Goal: Task Accomplishment & Management: Manage account settings

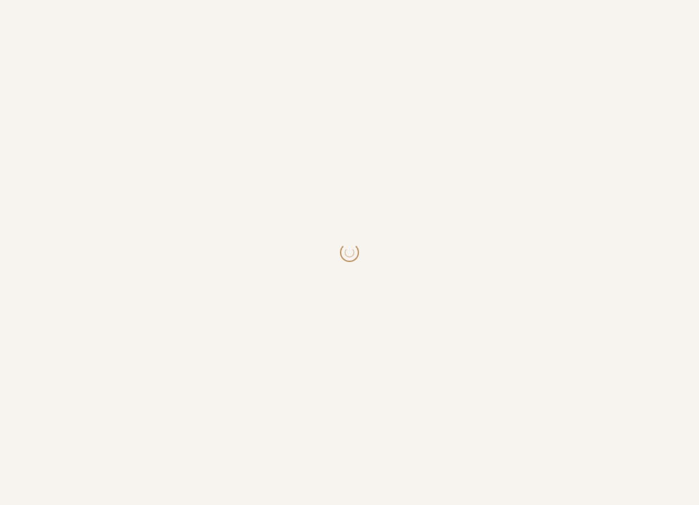
click at [430, 253] on html at bounding box center [349, 252] width 699 height 505
click at [391, 387] on html at bounding box center [349, 252] width 699 height 505
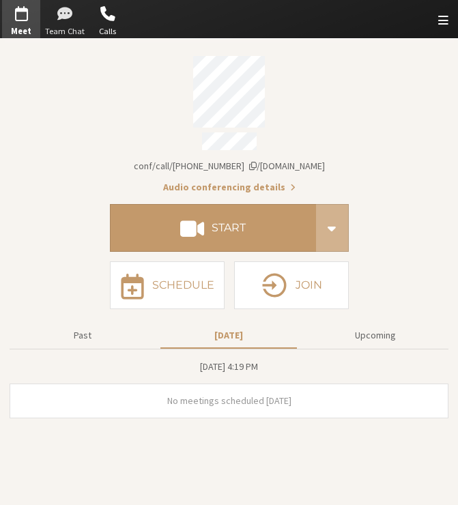
click at [72, 23] on span "button" at bounding box center [65, 13] width 40 height 25
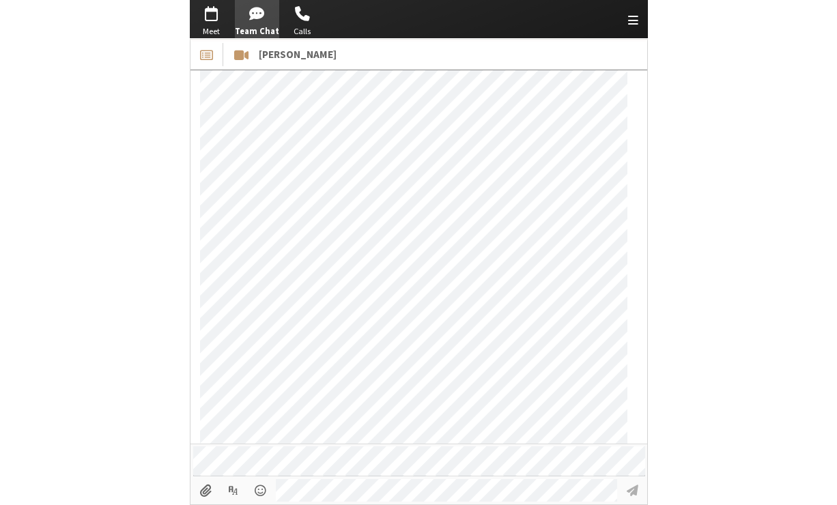
scroll to position [712, 0]
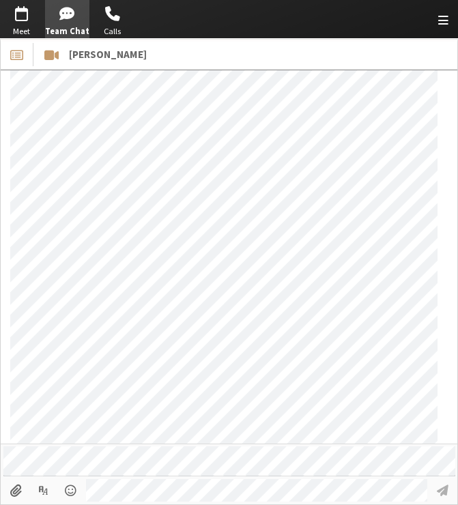
click at [41, 21] on div "Go to Meet" at bounding box center [21, 19] width 42 height 38
click at [23, 22] on span "button" at bounding box center [21, 13] width 38 height 25
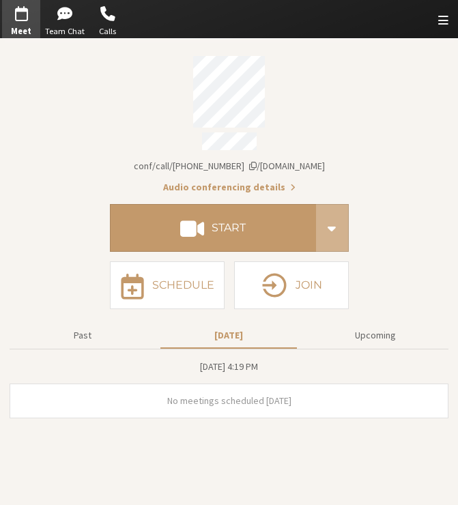
click at [320, 25] on div "Open menu" at bounding box center [443, 19] width 29 height 38
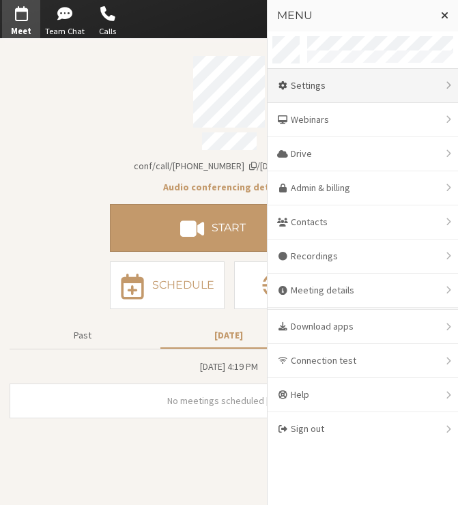
click at [320, 81] on div "Settings" at bounding box center [363, 86] width 191 height 34
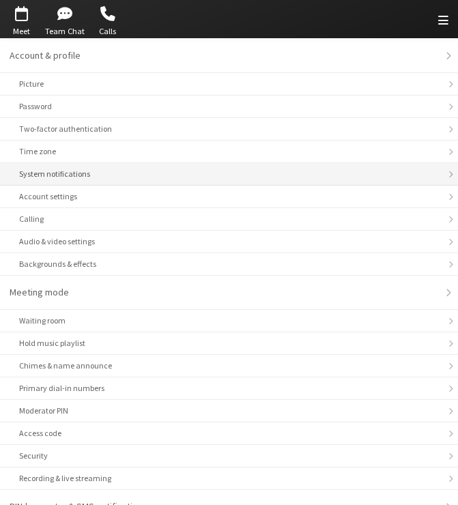
click at [98, 182] on li "System notifications" at bounding box center [229, 174] width 458 height 23
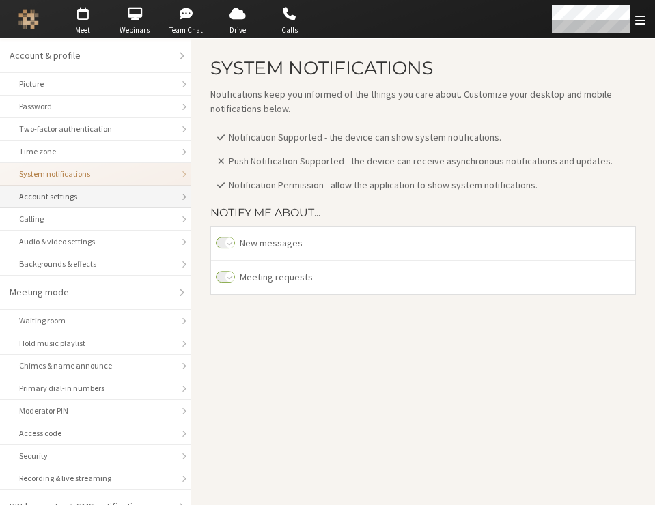
click at [109, 195] on div "Account settings" at bounding box center [95, 197] width 153 height 12
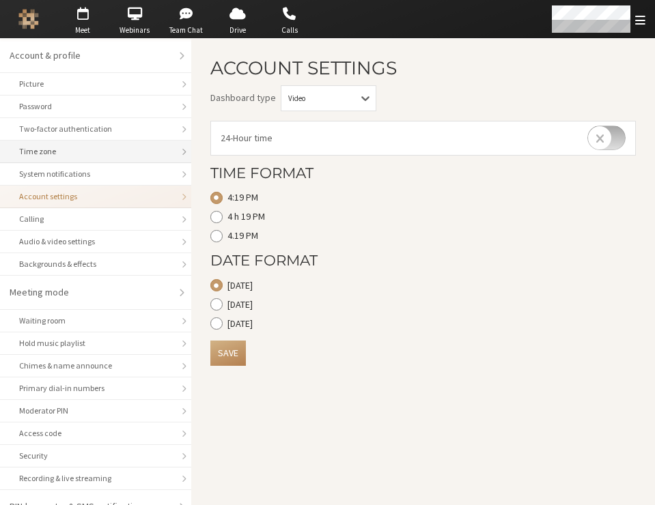
click at [105, 155] on div "Time zone" at bounding box center [95, 151] width 153 height 12
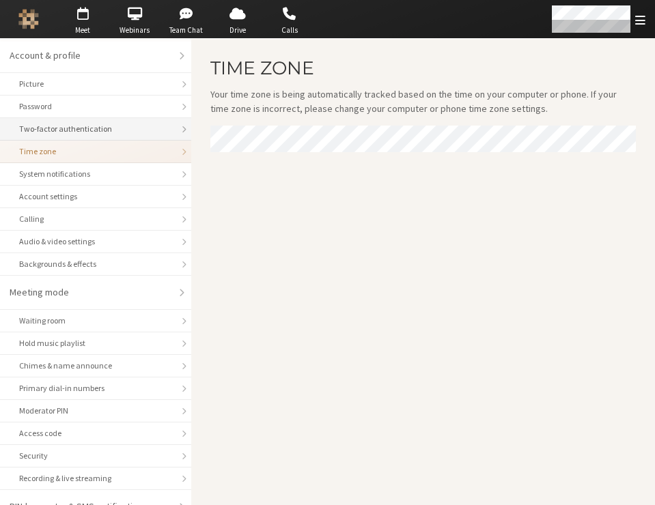
click at [105, 128] on div "Two-factor authentication" at bounding box center [95, 129] width 153 height 12
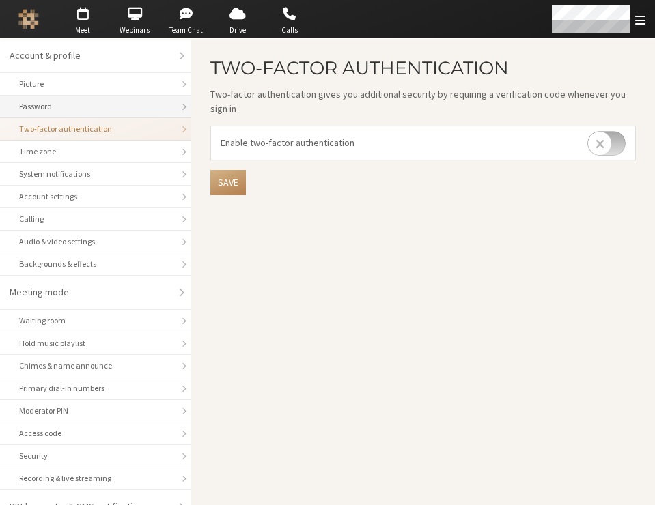
click at [98, 111] on div "Password" at bounding box center [95, 106] width 153 height 12
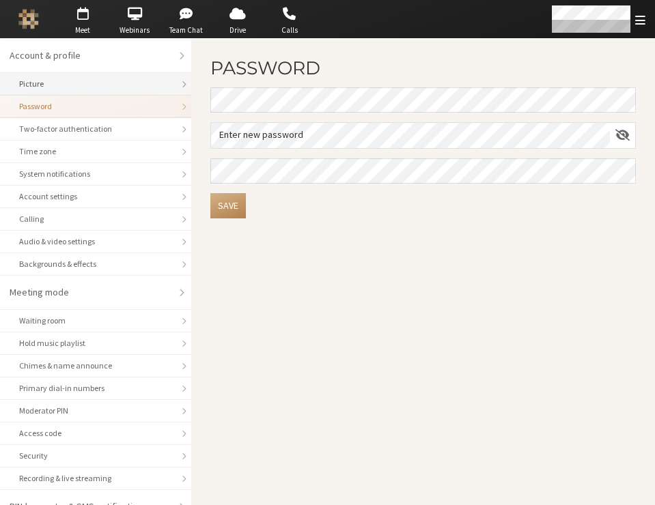
click at [94, 91] on li "Picture" at bounding box center [95, 84] width 191 height 23
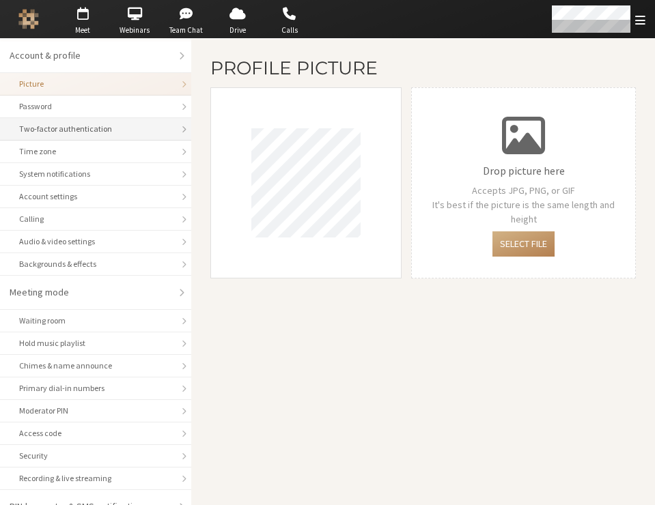
click at [87, 135] on li "Two-factor authentication" at bounding box center [95, 129] width 191 height 23
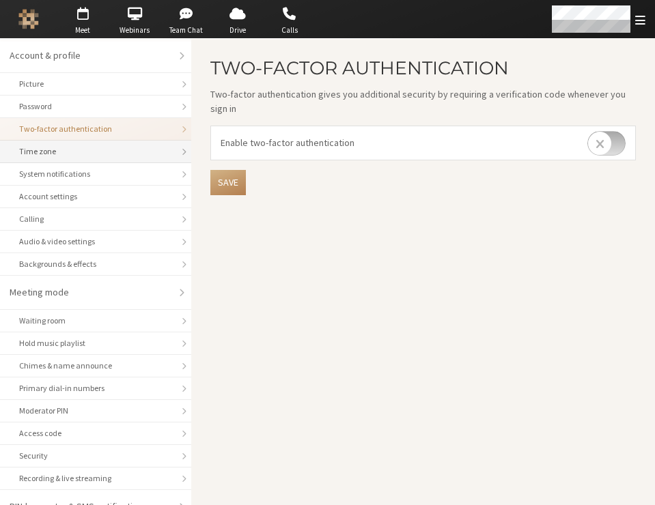
click at [71, 158] on li "Time zone" at bounding box center [95, 152] width 191 height 23
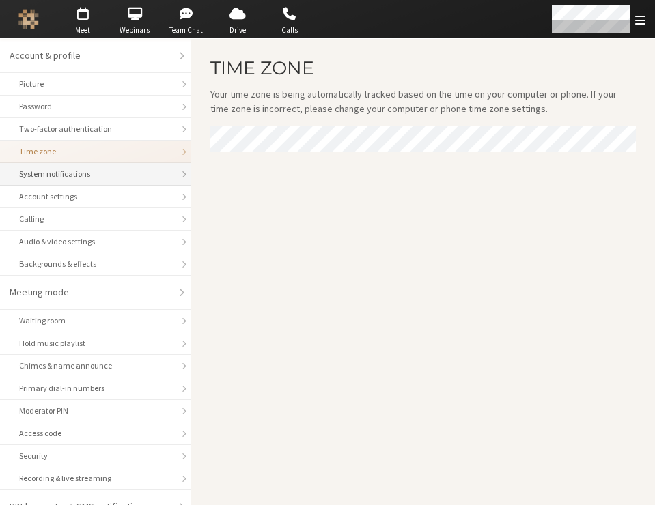
click at [66, 175] on div "System notifications" at bounding box center [95, 174] width 153 height 12
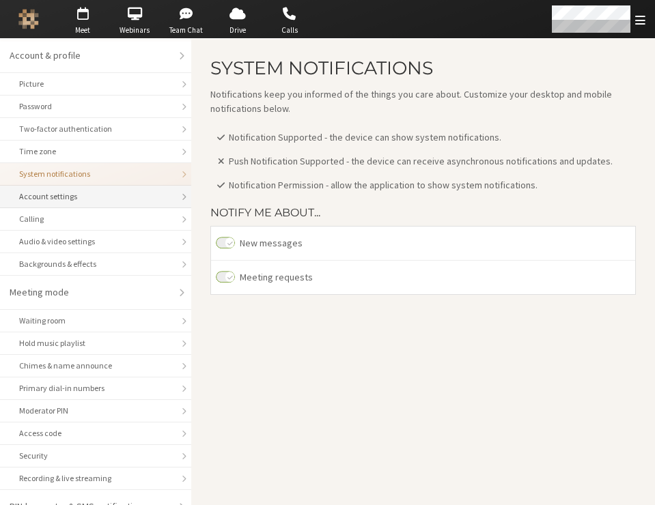
click at [65, 197] on div "Account settings" at bounding box center [95, 197] width 153 height 12
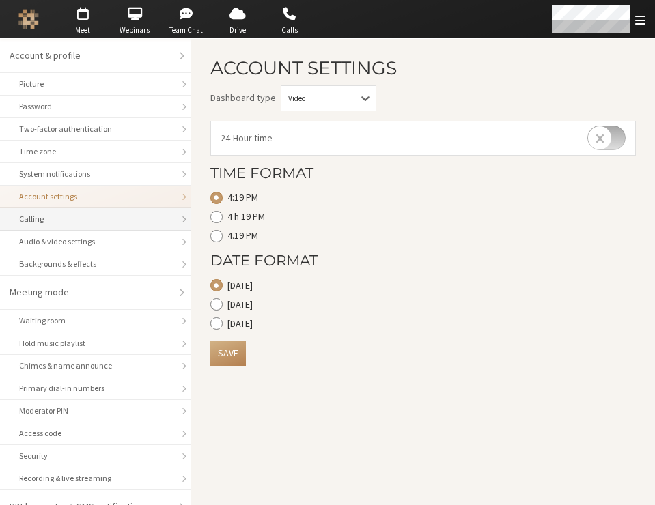
click at [68, 219] on div "Calling" at bounding box center [95, 219] width 153 height 12
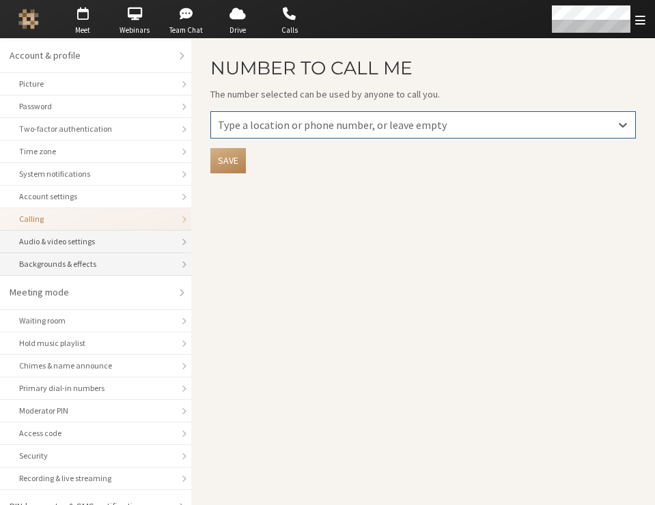
click at [71, 232] on li "Audio & video settings" at bounding box center [95, 242] width 191 height 23
click at [74, 265] on div "Backgrounds & effects" at bounding box center [95, 264] width 153 height 12
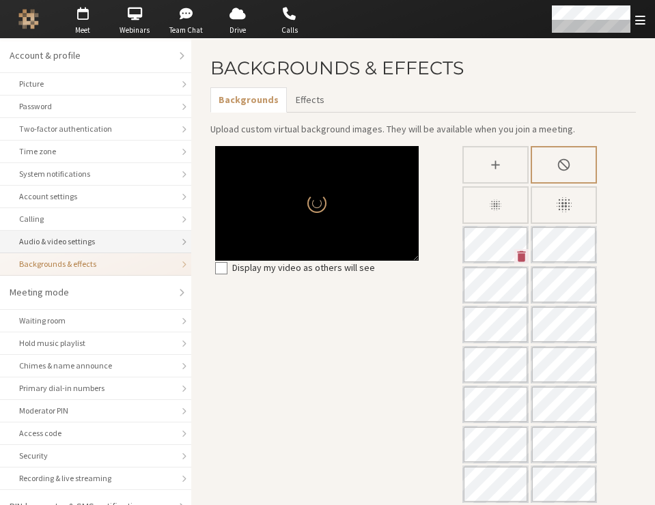
click at [76, 247] on div "Audio & video settings" at bounding box center [95, 242] width 153 height 12
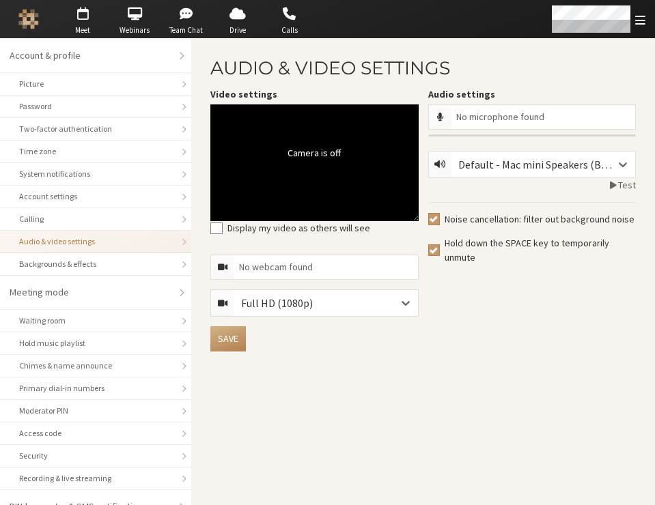
click at [76, 247] on div "Audio & video settings" at bounding box center [95, 242] width 153 height 12
click at [105, 264] on div "Backgrounds & effects" at bounding box center [95, 264] width 153 height 12
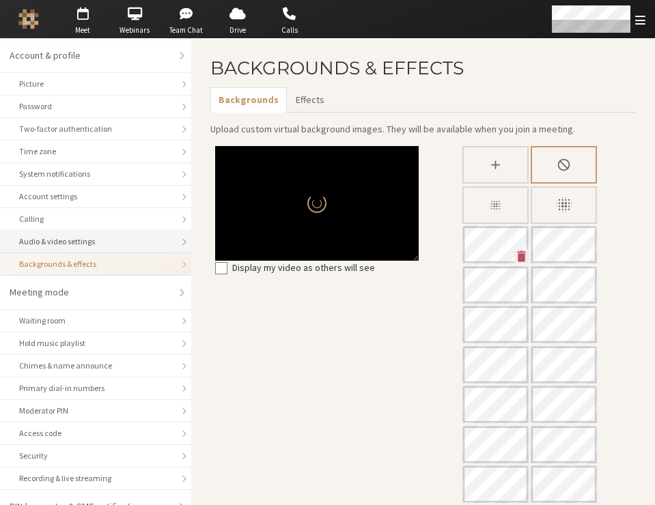
click at [113, 243] on div "Audio & video settings" at bounding box center [95, 242] width 153 height 12
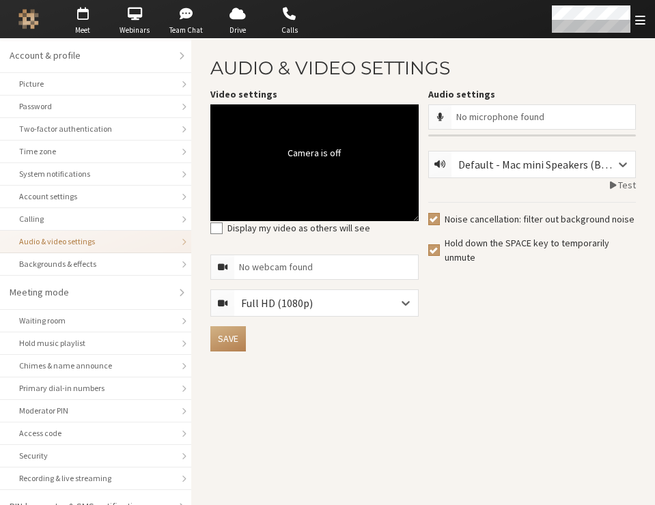
click at [113, 243] on div "Audio & video settings" at bounding box center [95, 242] width 153 height 12
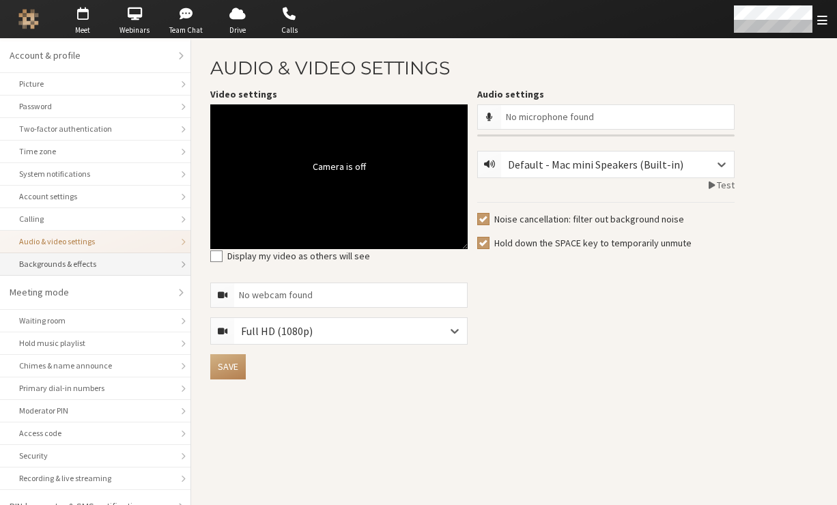
click at [123, 258] on div "Backgrounds & effects" at bounding box center [95, 264] width 152 height 12
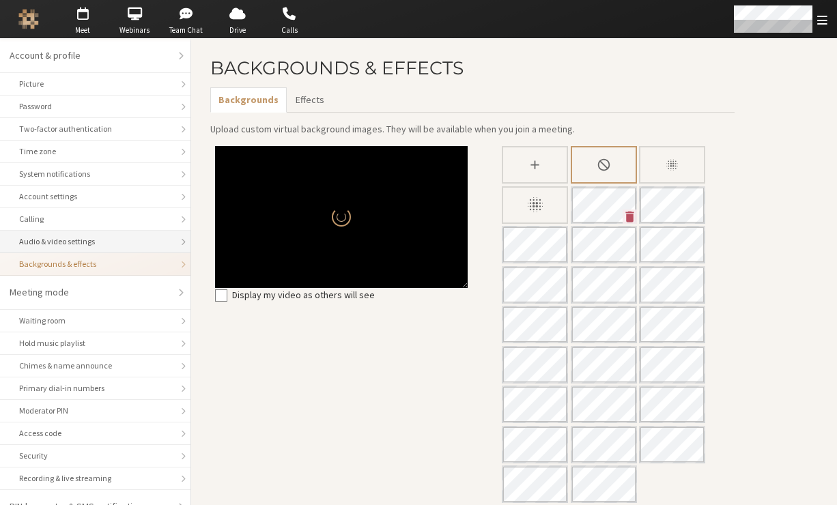
click at [120, 242] on div "Audio & video settings" at bounding box center [95, 242] width 152 height 12
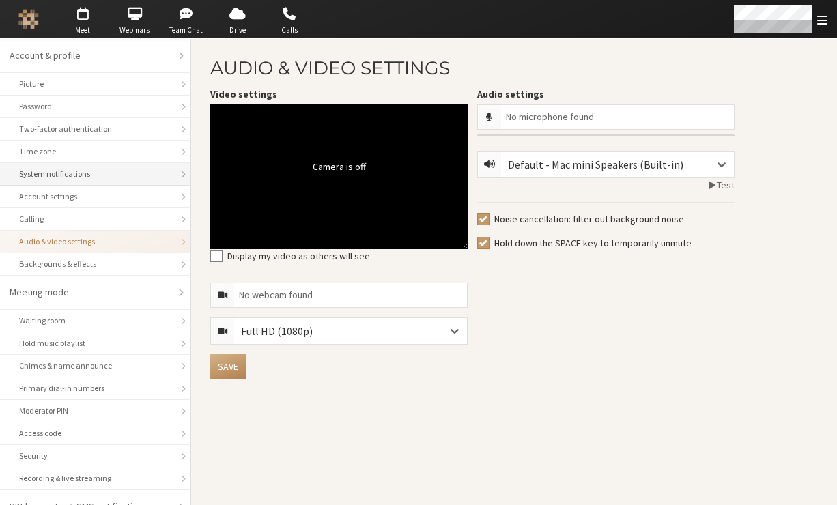
click at [120, 177] on div "System notifications" at bounding box center [95, 174] width 152 height 12
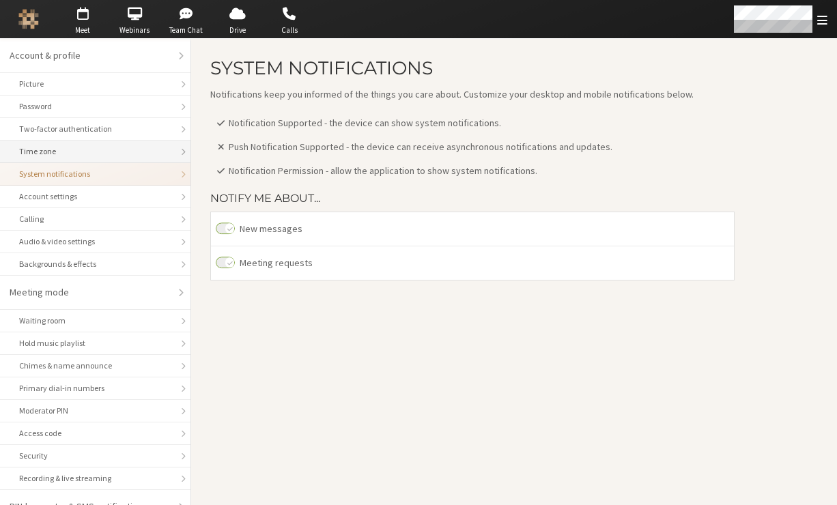
drag, startPoint x: 100, startPoint y: 159, endPoint x: 93, endPoint y: 156, distance: 7.6
click at [99, 159] on li "Time zone" at bounding box center [95, 152] width 191 height 23
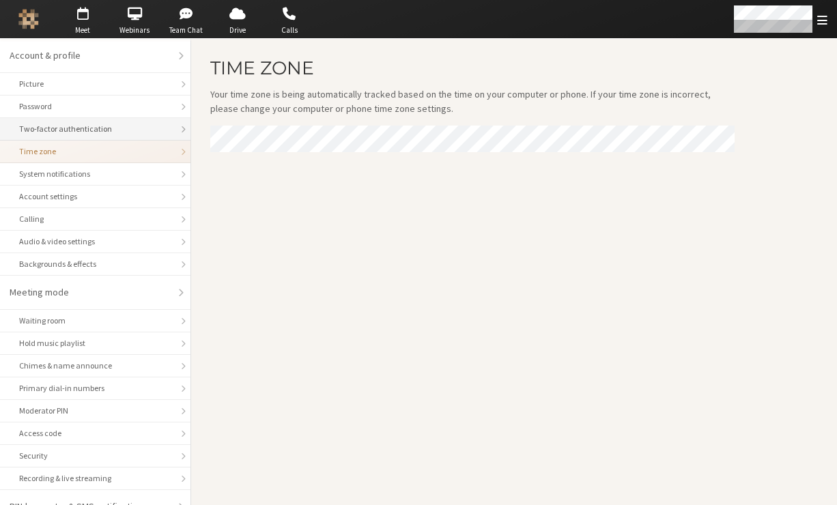
click at [87, 130] on div "Two-factor authentication" at bounding box center [95, 129] width 152 height 12
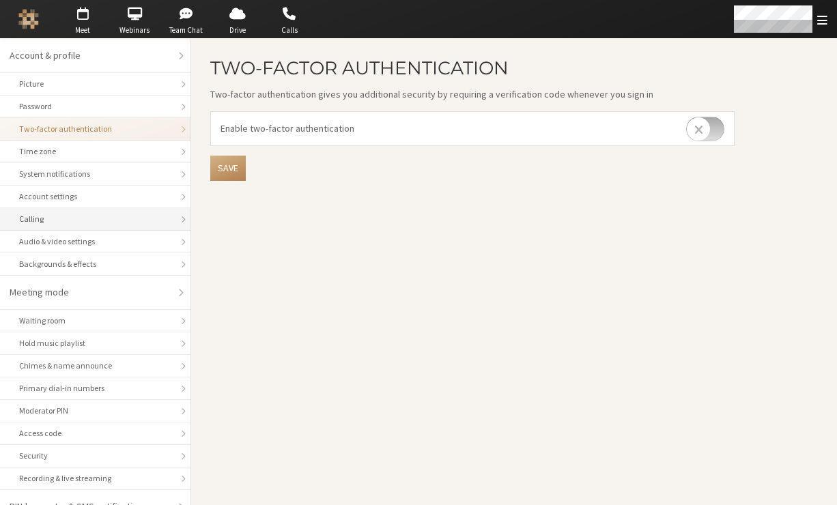
click at [51, 219] on div "Calling" at bounding box center [95, 219] width 152 height 12
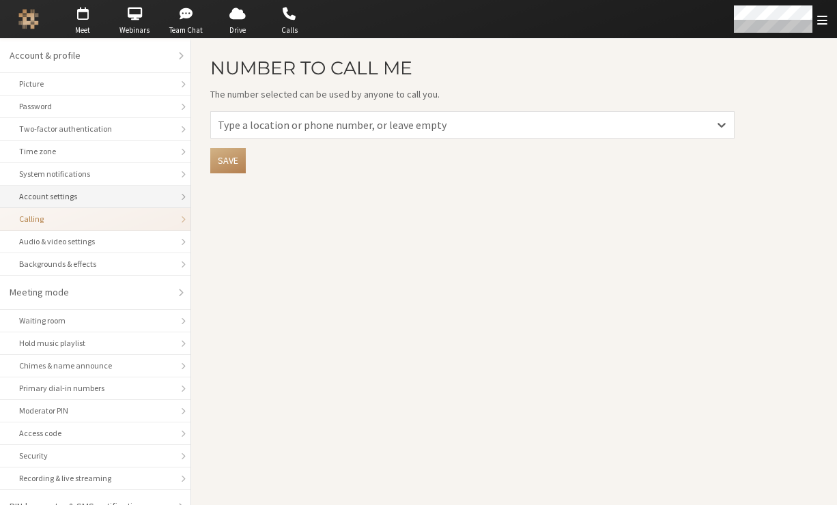
click at [59, 205] on li "Account settings" at bounding box center [95, 197] width 191 height 23
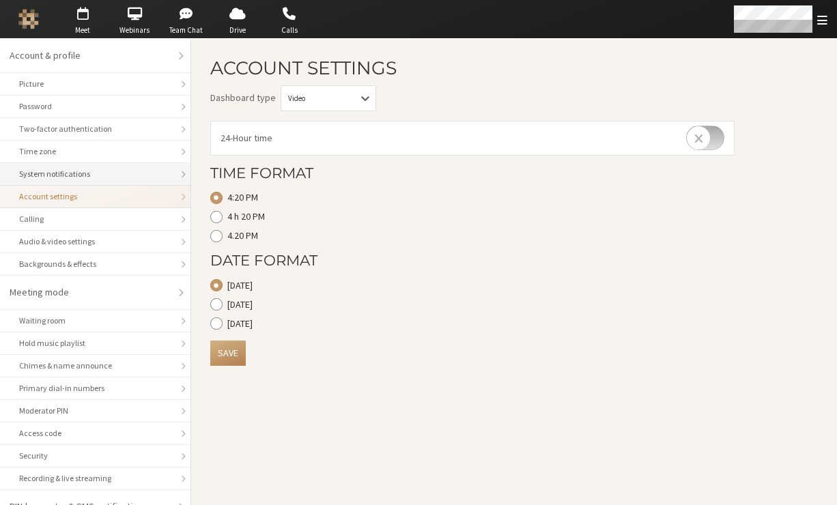
click at [70, 178] on div "System notifications" at bounding box center [95, 174] width 152 height 12
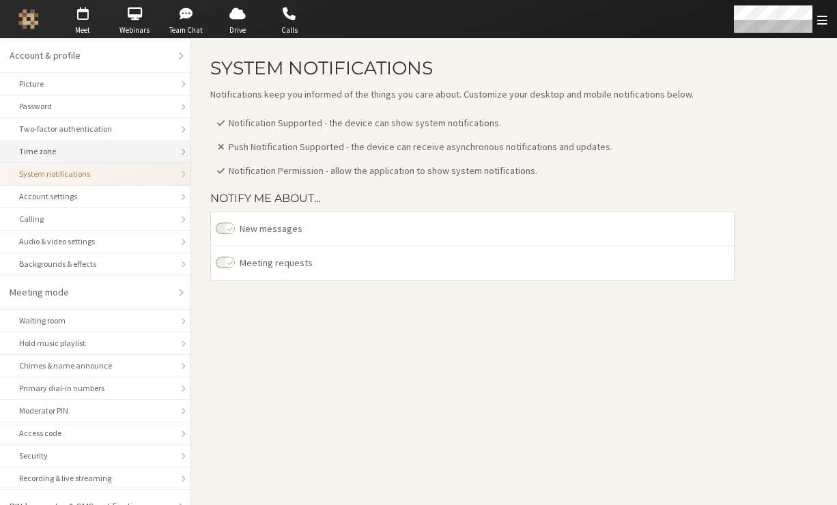
click at [76, 151] on div "Time zone" at bounding box center [95, 151] width 152 height 12
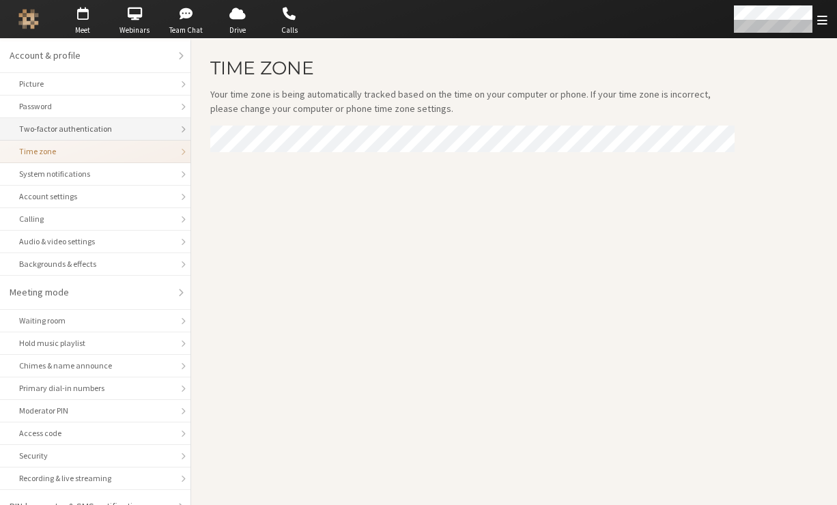
click at [78, 128] on div "Two-factor authentication" at bounding box center [95, 129] width 152 height 12
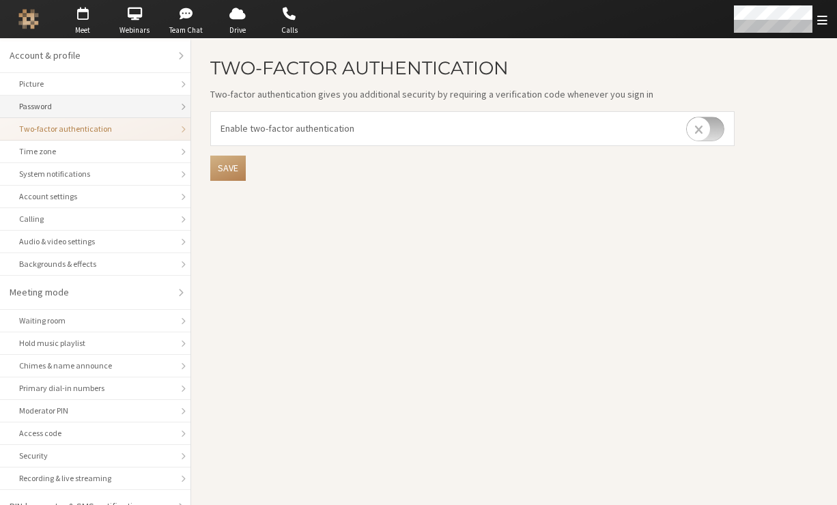
click at [59, 105] on div "Password" at bounding box center [95, 106] width 152 height 12
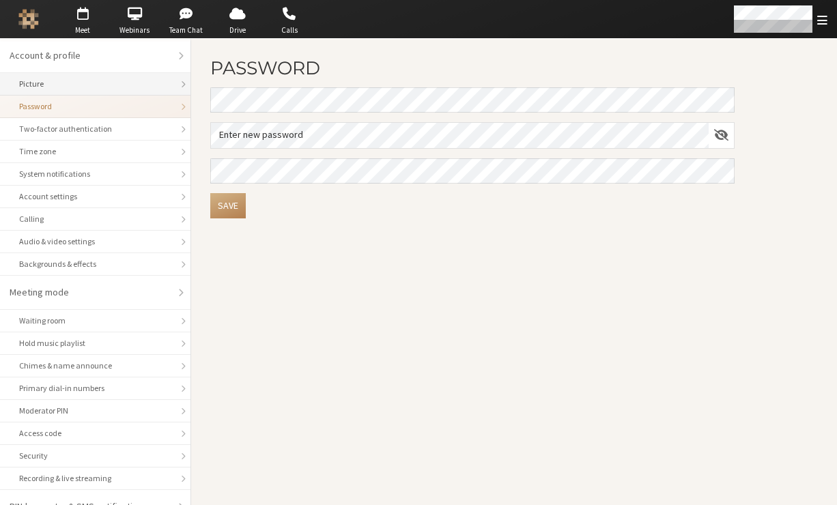
click at [69, 91] on li "Picture" at bounding box center [95, 84] width 191 height 23
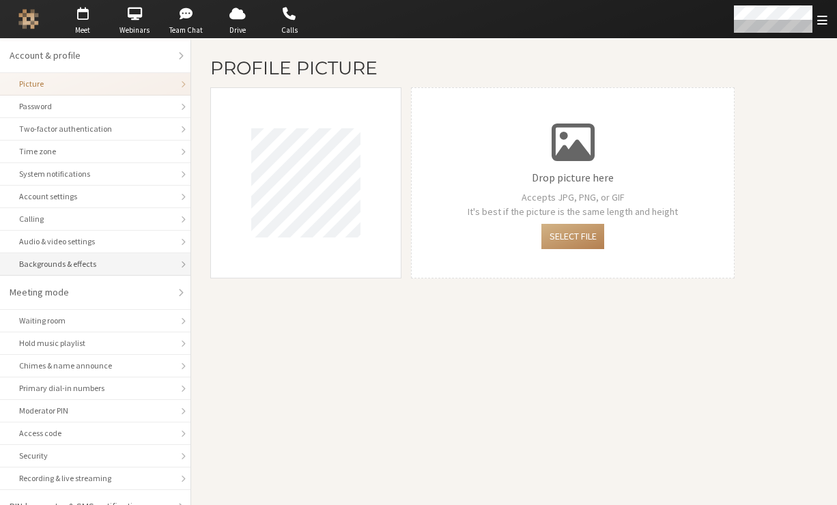
click at [48, 261] on div "Backgrounds & effects" at bounding box center [95, 264] width 152 height 12
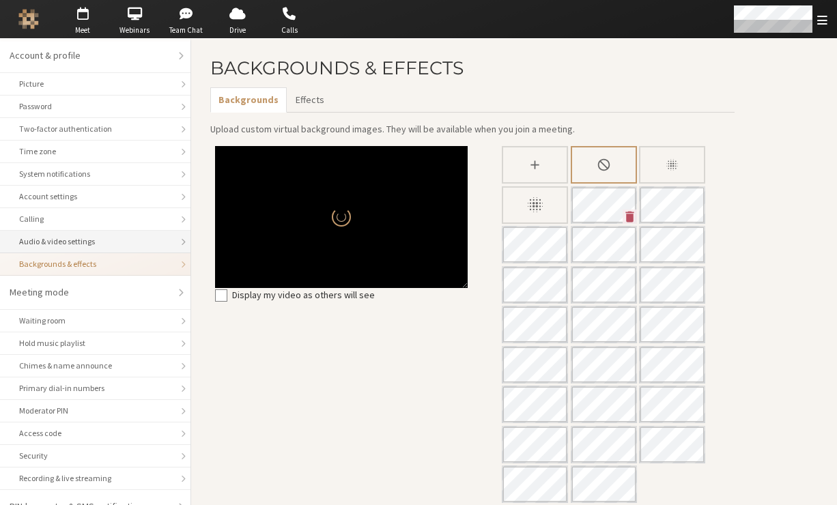
click at [68, 244] on div "Audio & video settings" at bounding box center [95, 242] width 152 height 12
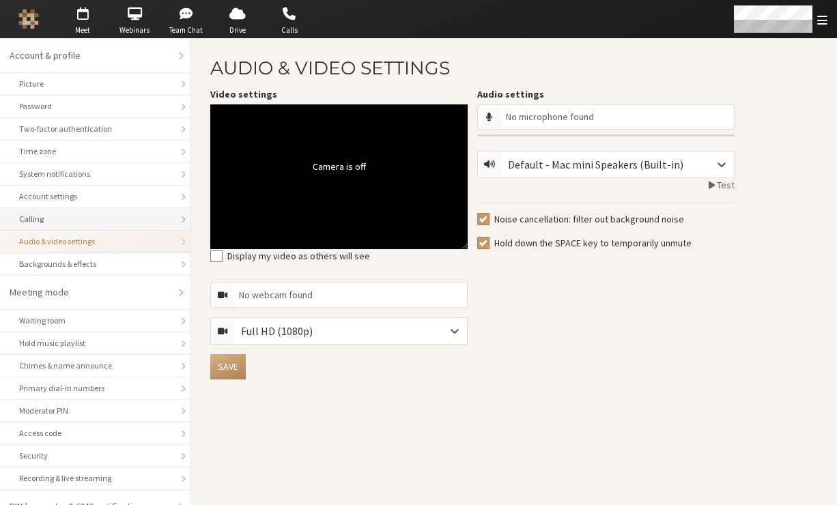
click at [73, 227] on li "Calling" at bounding box center [95, 219] width 191 height 23
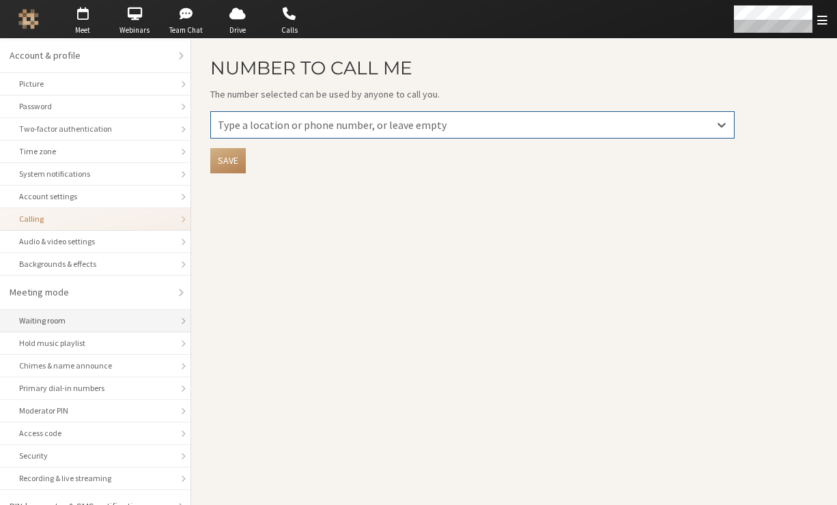
click at [88, 327] on li "Waiting room" at bounding box center [95, 321] width 191 height 23
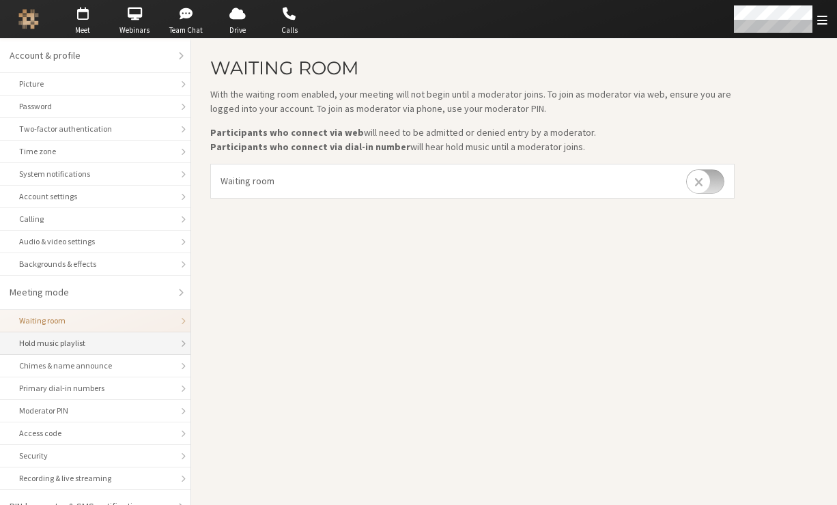
click at [84, 347] on div "Hold music playlist" at bounding box center [95, 343] width 152 height 12
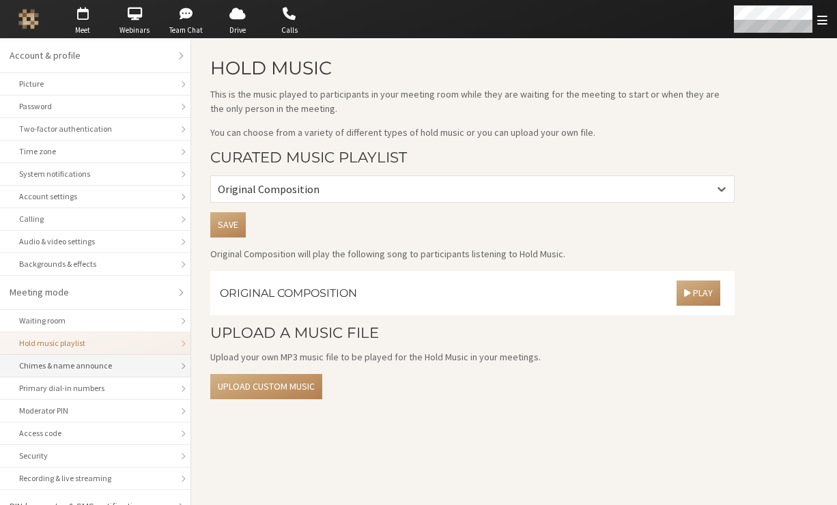
click at [85, 364] on div "Chimes & name announce" at bounding box center [95, 366] width 152 height 12
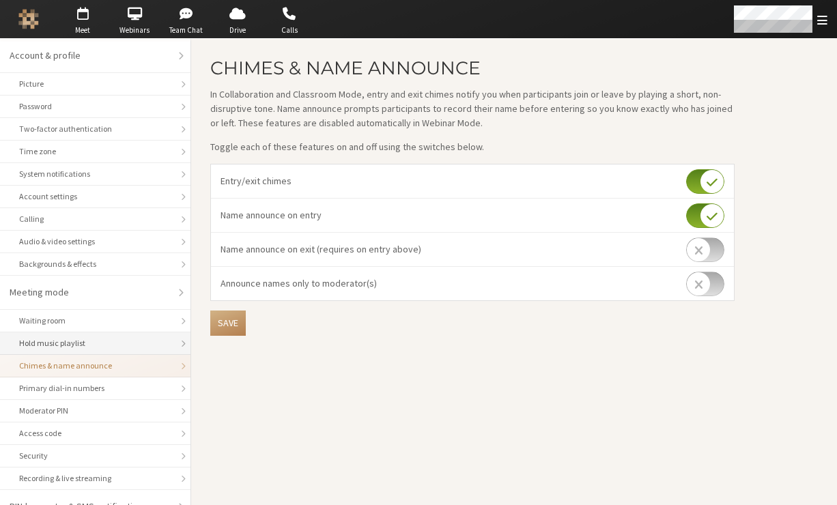
click at [117, 341] on div "Hold music playlist" at bounding box center [95, 343] width 152 height 12
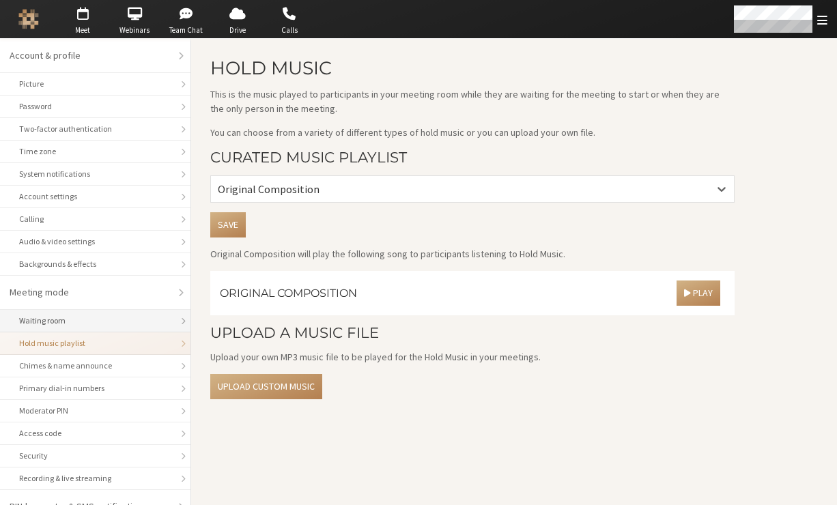
click at [128, 320] on div "Waiting room" at bounding box center [95, 321] width 152 height 12
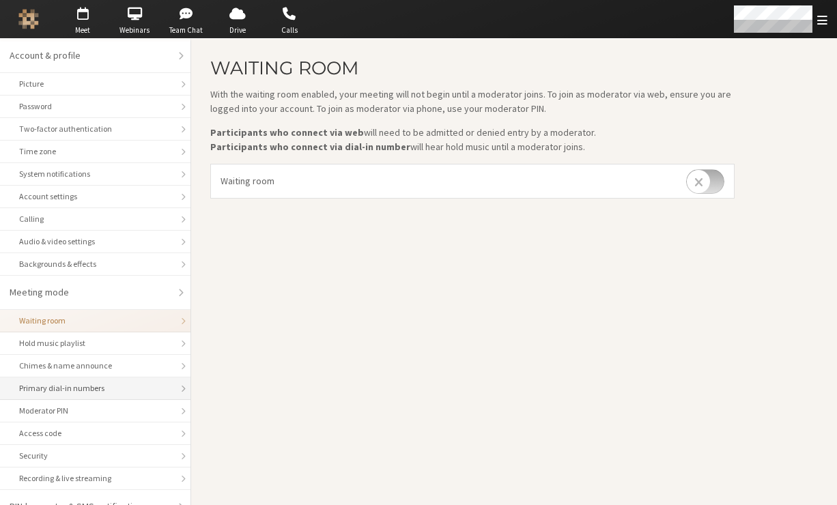
click at [111, 378] on li "Primary dial-in numbers" at bounding box center [95, 389] width 191 height 23
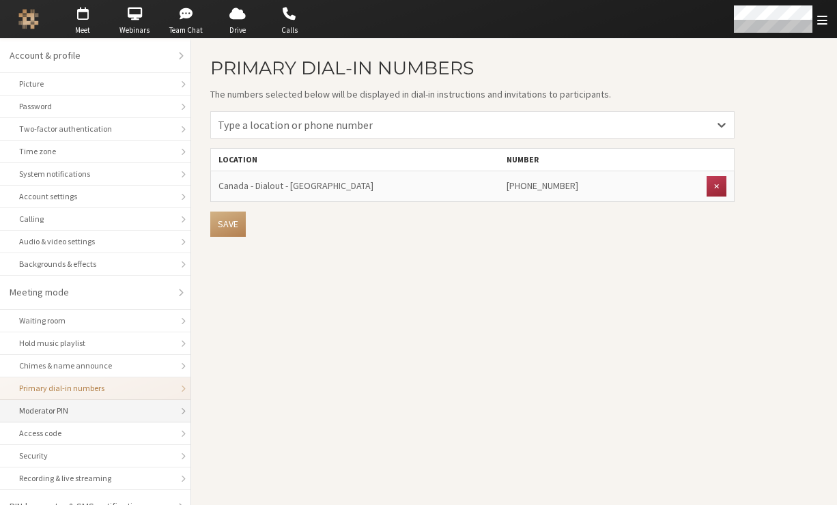
click at [112, 408] on div "Moderator PIN" at bounding box center [95, 411] width 152 height 12
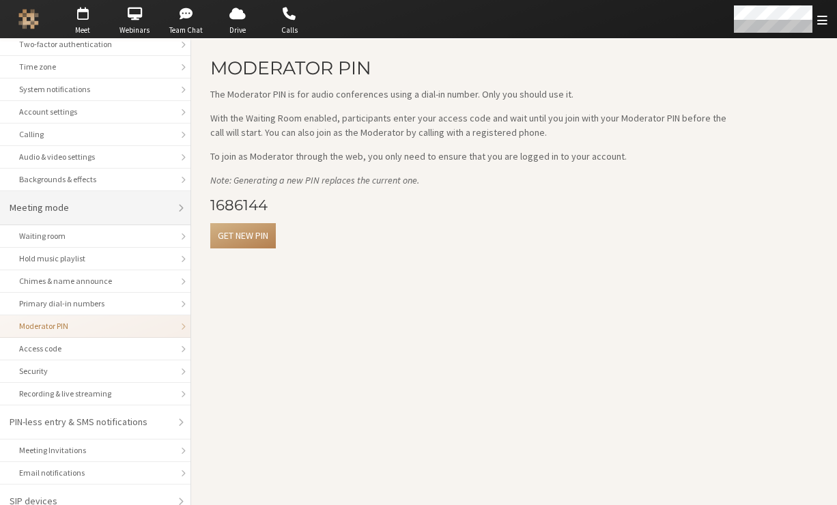
scroll to position [98, 0]
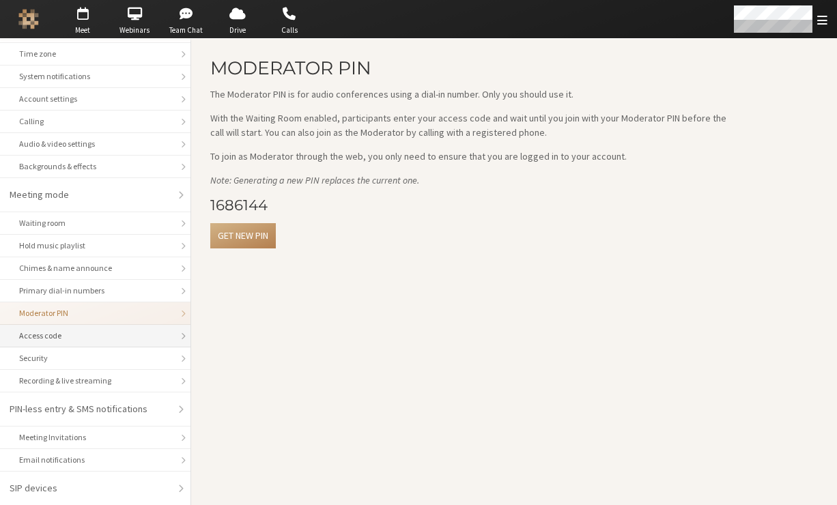
click at [127, 335] on div "Access code" at bounding box center [95, 336] width 152 height 12
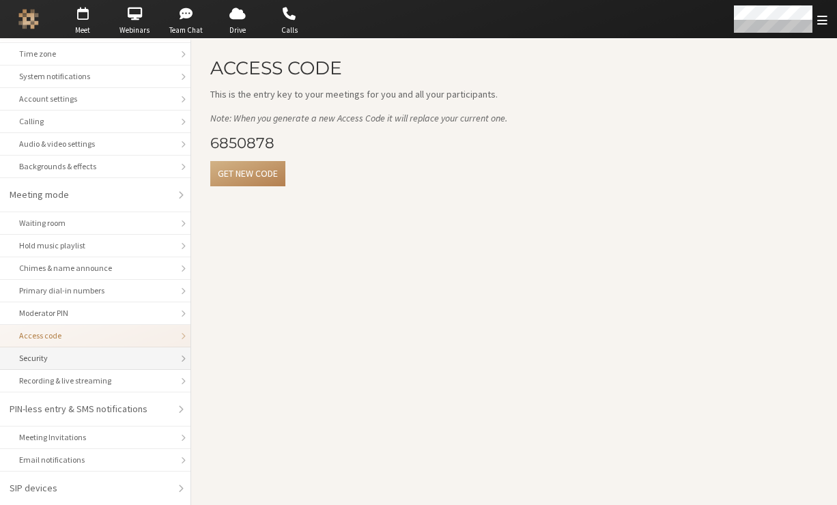
click at [119, 369] on li "Security" at bounding box center [95, 359] width 191 height 23
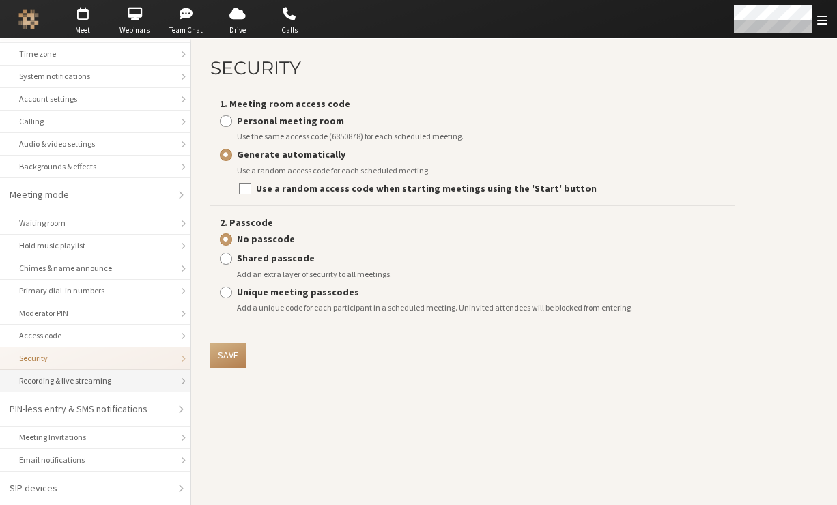
click at [118, 376] on div "Recording & live streaming" at bounding box center [95, 381] width 152 height 12
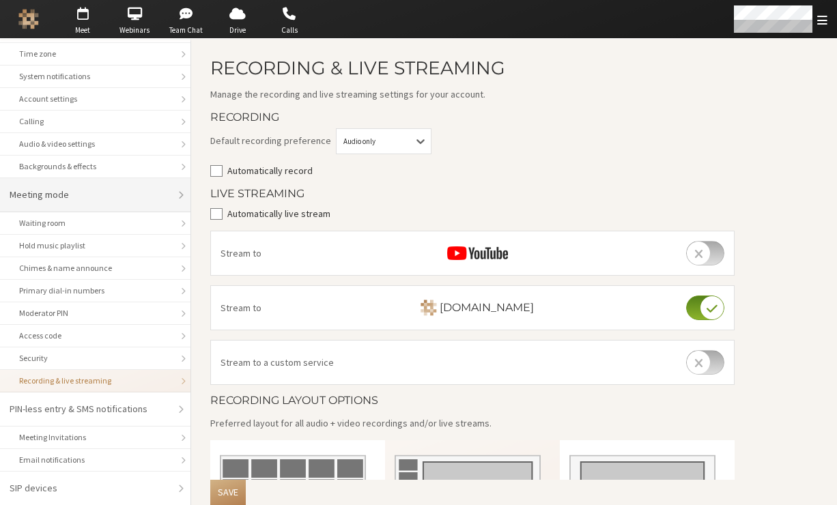
click at [74, 208] on li "Meeting mode" at bounding box center [95, 195] width 191 height 34
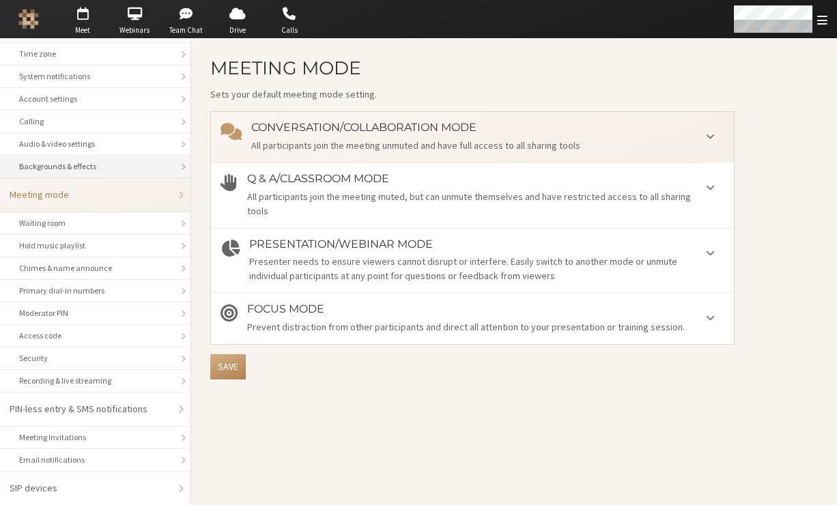
click at [85, 157] on li "Backgrounds & effects" at bounding box center [95, 167] width 191 height 23
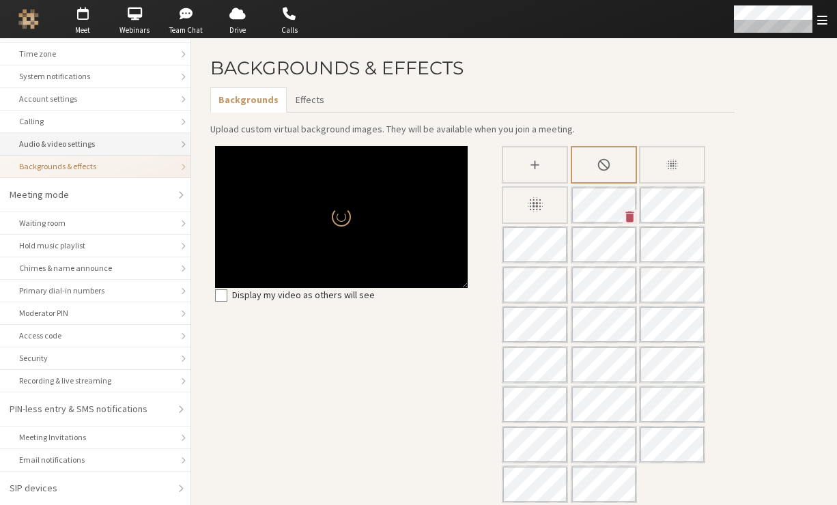
click at [85, 136] on li "Audio & video settings" at bounding box center [95, 144] width 191 height 23
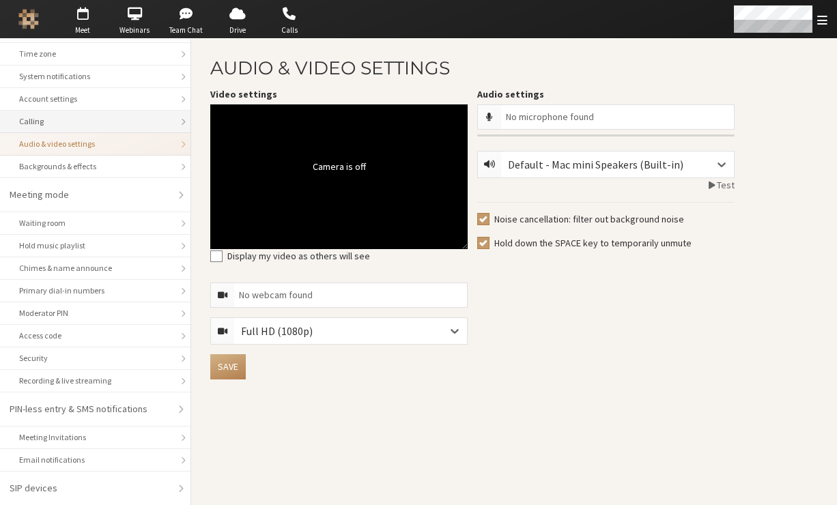
click at [84, 114] on li "Calling" at bounding box center [95, 122] width 191 height 23
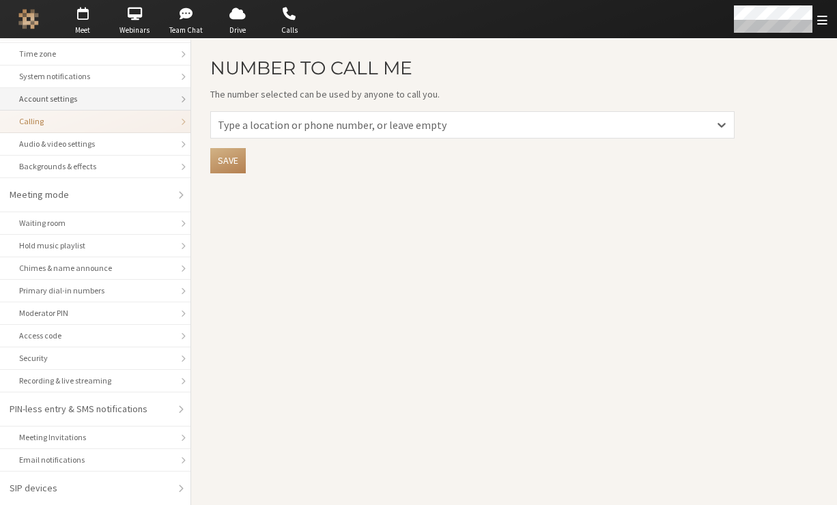
drag, startPoint x: 84, startPoint y: 98, endPoint x: 205, endPoint y: 40, distance: 134.1
click at [84, 98] on div "Account settings" at bounding box center [95, 99] width 152 height 12
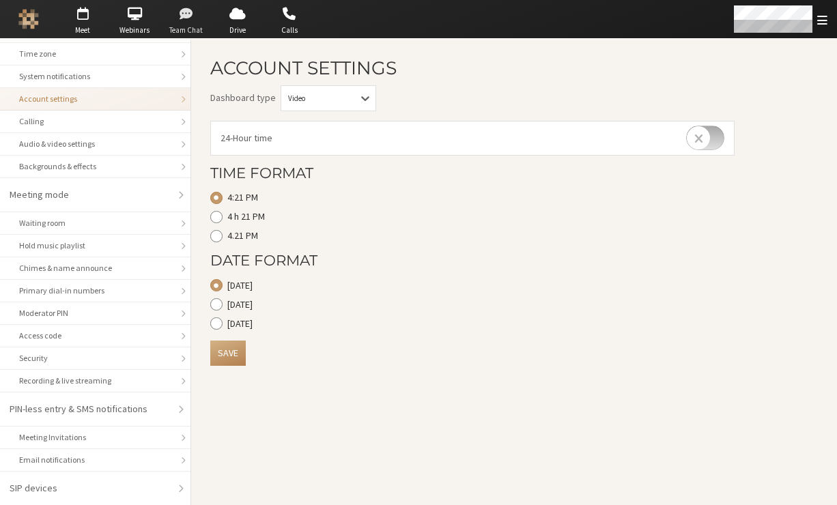
click at [194, 19] on span "button" at bounding box center [187, 14] width 48 height 22
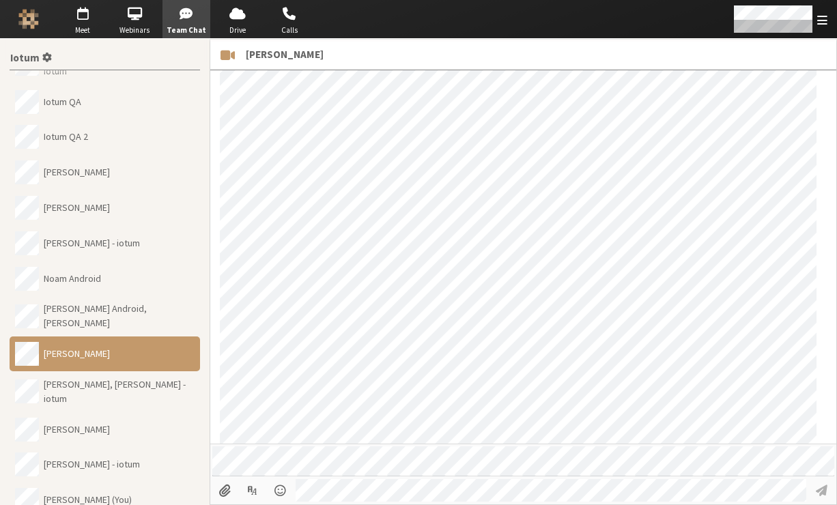
scroll to position [144, 0]
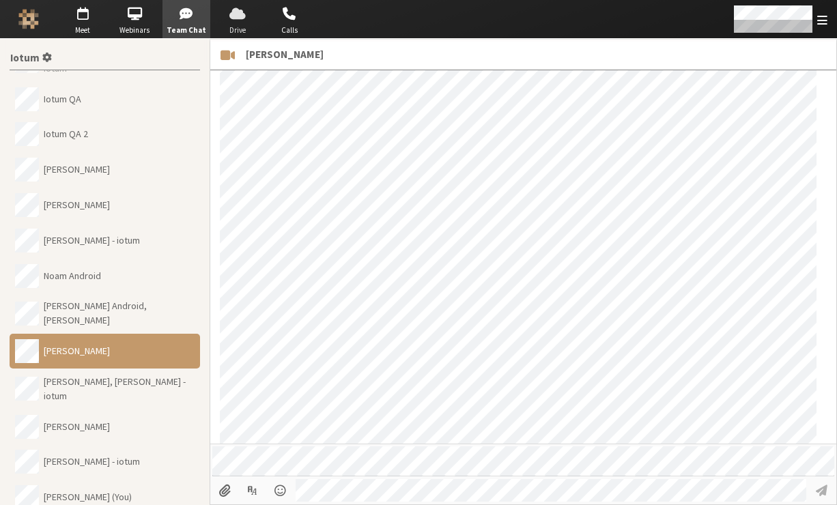
click at [236, 25] on span "Drive" at bounding box center [238, 31] width 48 height 12
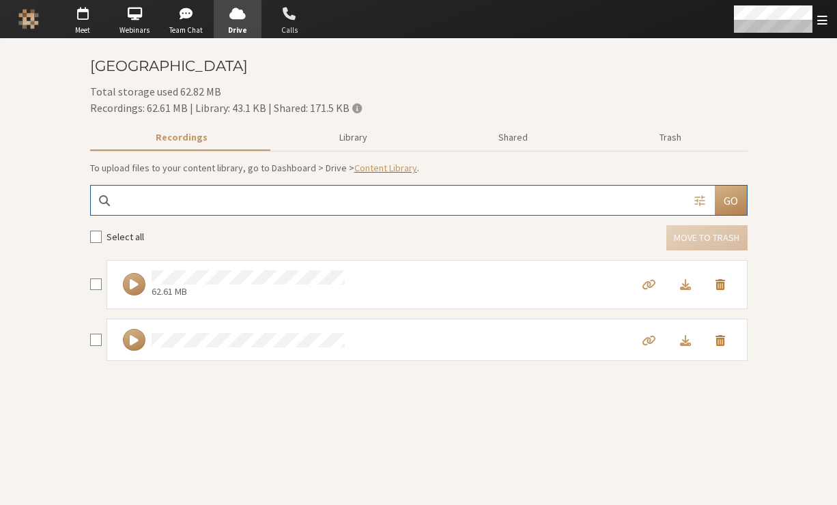
click at [279, 19] on span "button" at bounding box center [290, 14] width 48 height 22
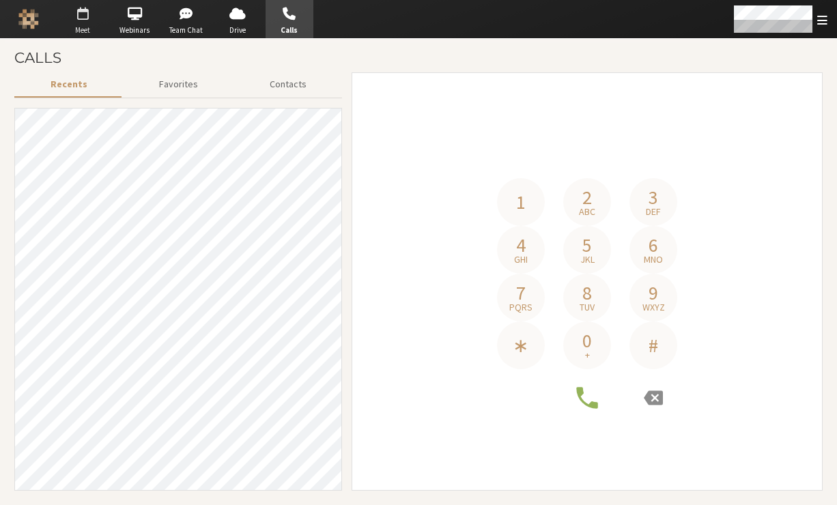
click at [82, 26] on span "Meet" at bounding box center [83, 31] width 48 height 12
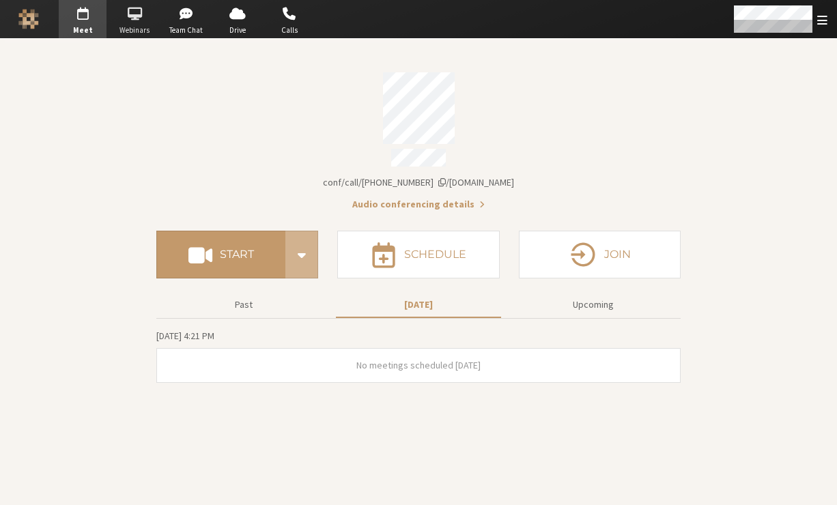
click at [116, 27] on span "Webinars" at bounding box center [135, 31] width 48 height 12
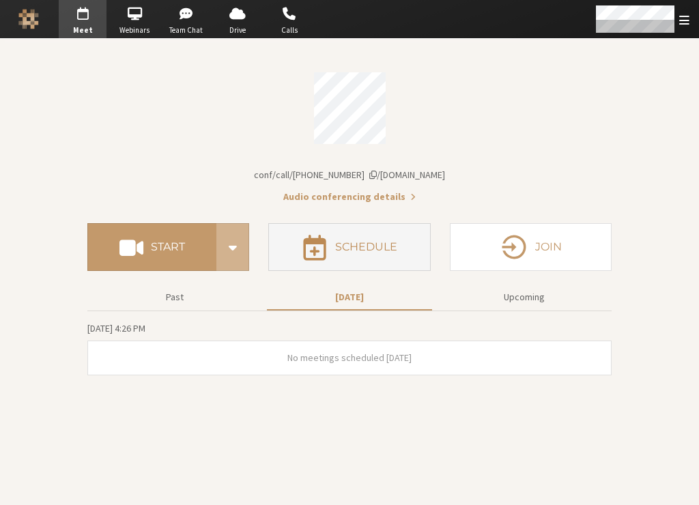
click at [165, 266] on button "Schedule" at bounding box center [349, 247] width 162 height 48
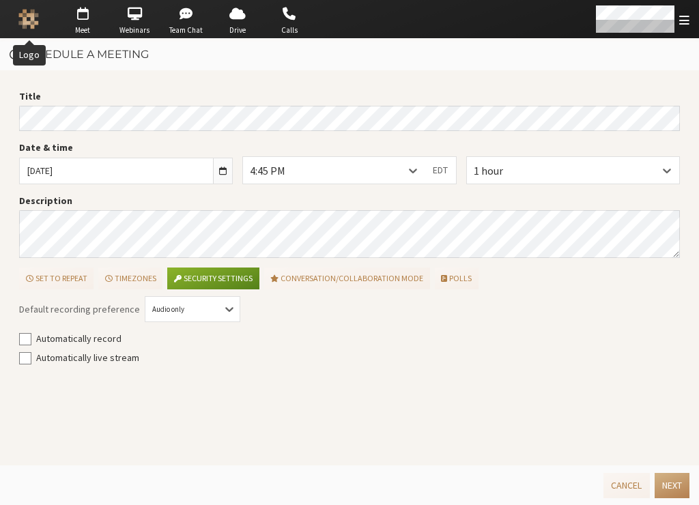
click at [27, 27] on img "Logo" at bounding box center [28, 19] width 20 height 20
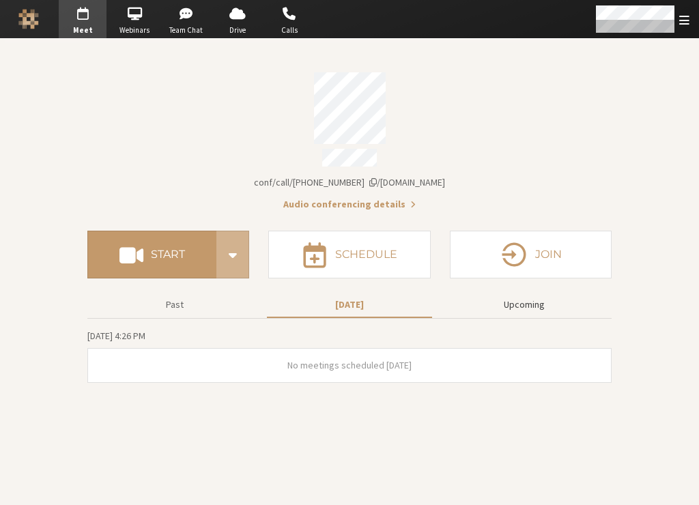
click at [165, 302] on button "Upcoming" at bounding box center [524, 305] width 165 height 24
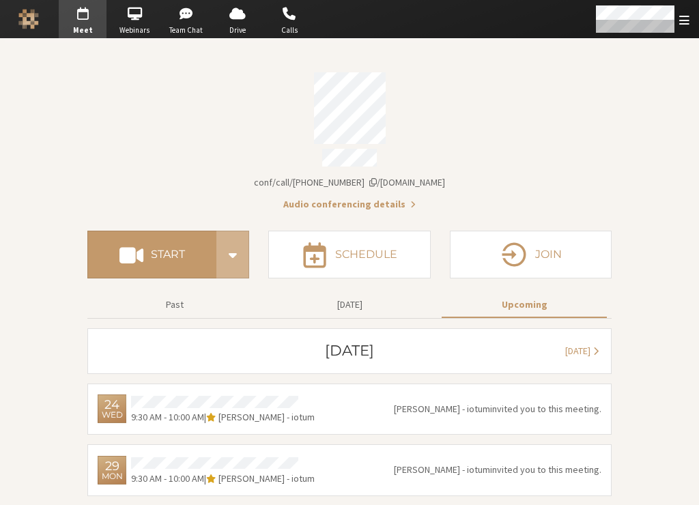
click at [165, 318] on div "Past [DATE] Upcoming [DATE] [DATE] [DATE] 24 Wed 9:30 AM - 10:00 AM | [PERSON_N…" at bounding box center [349, 397] width 524 height 218
click at [165, 308] on button "[DATE]" at bounding box center [349, 305] width 165 height 24
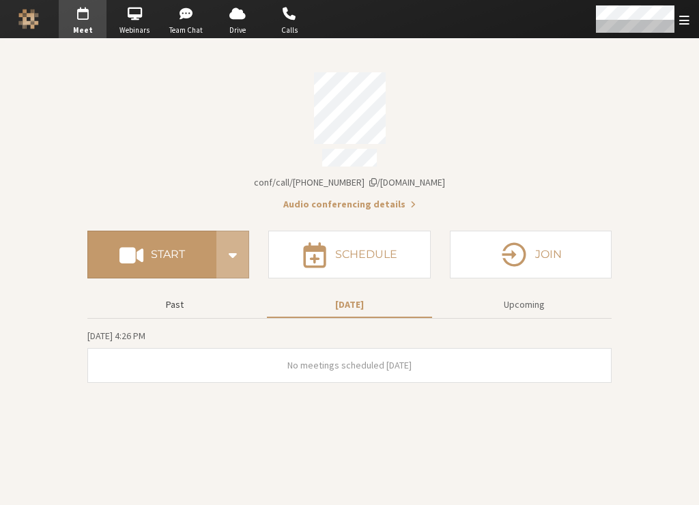
click at [165, 305] on button "Past" at bounding box center [174, 305] width 165 height 24
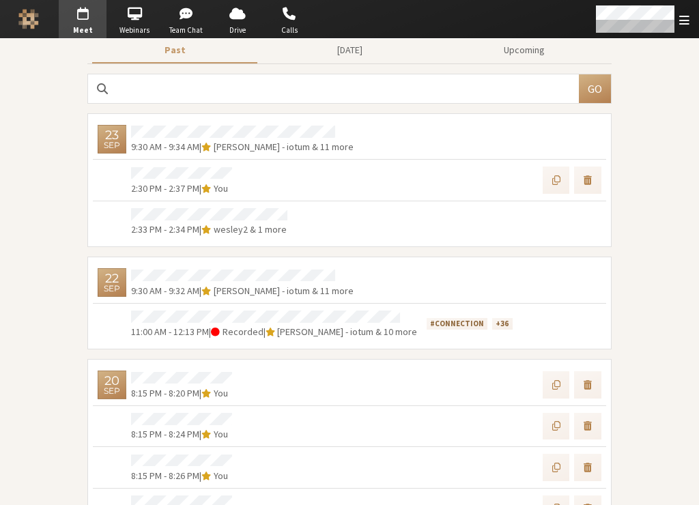
scroll to position [239, 0]
